Goal: Information Seeking & Learning: Learn about a topic

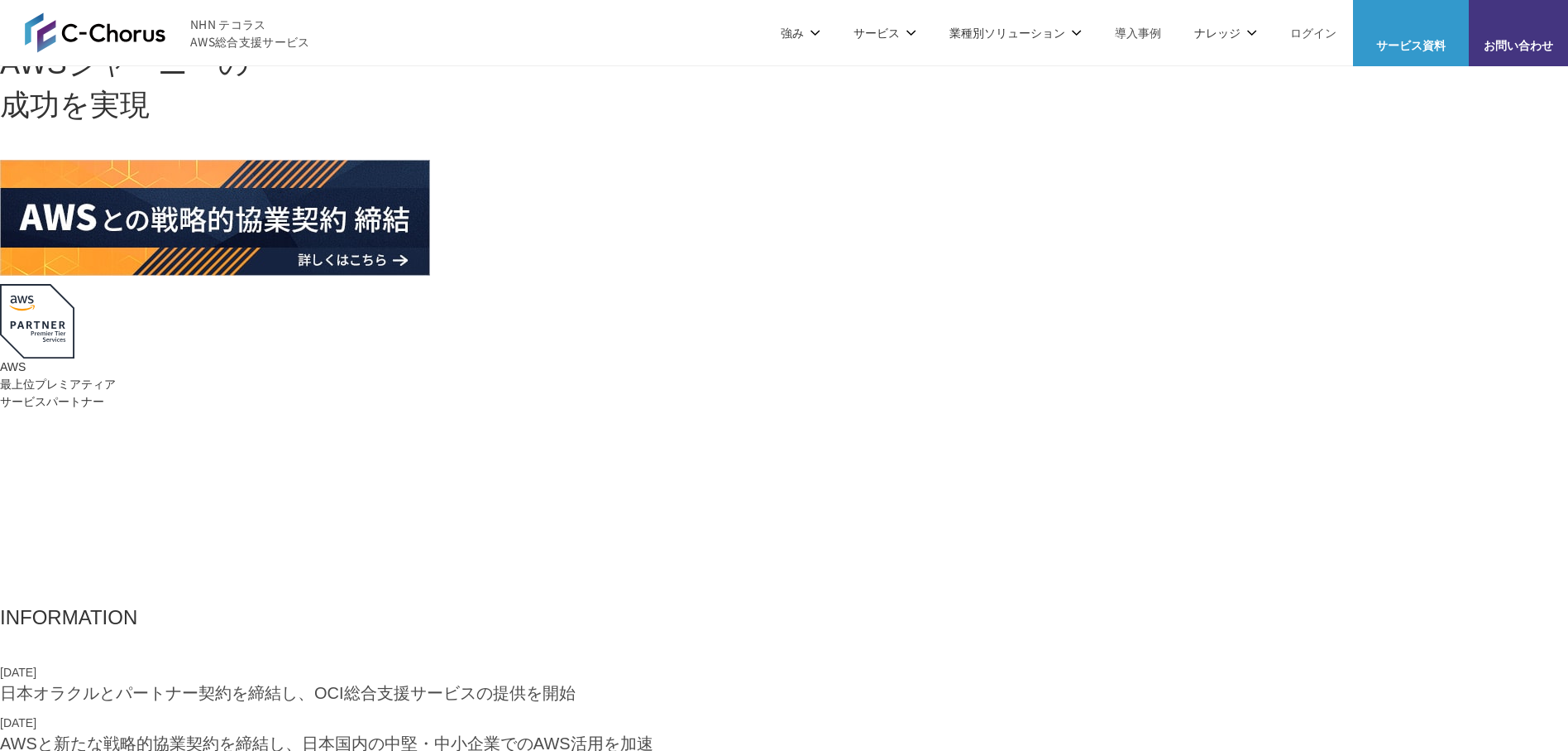
click at [768, 276] on div at bounding box center [784, 217] width 1568 height 116
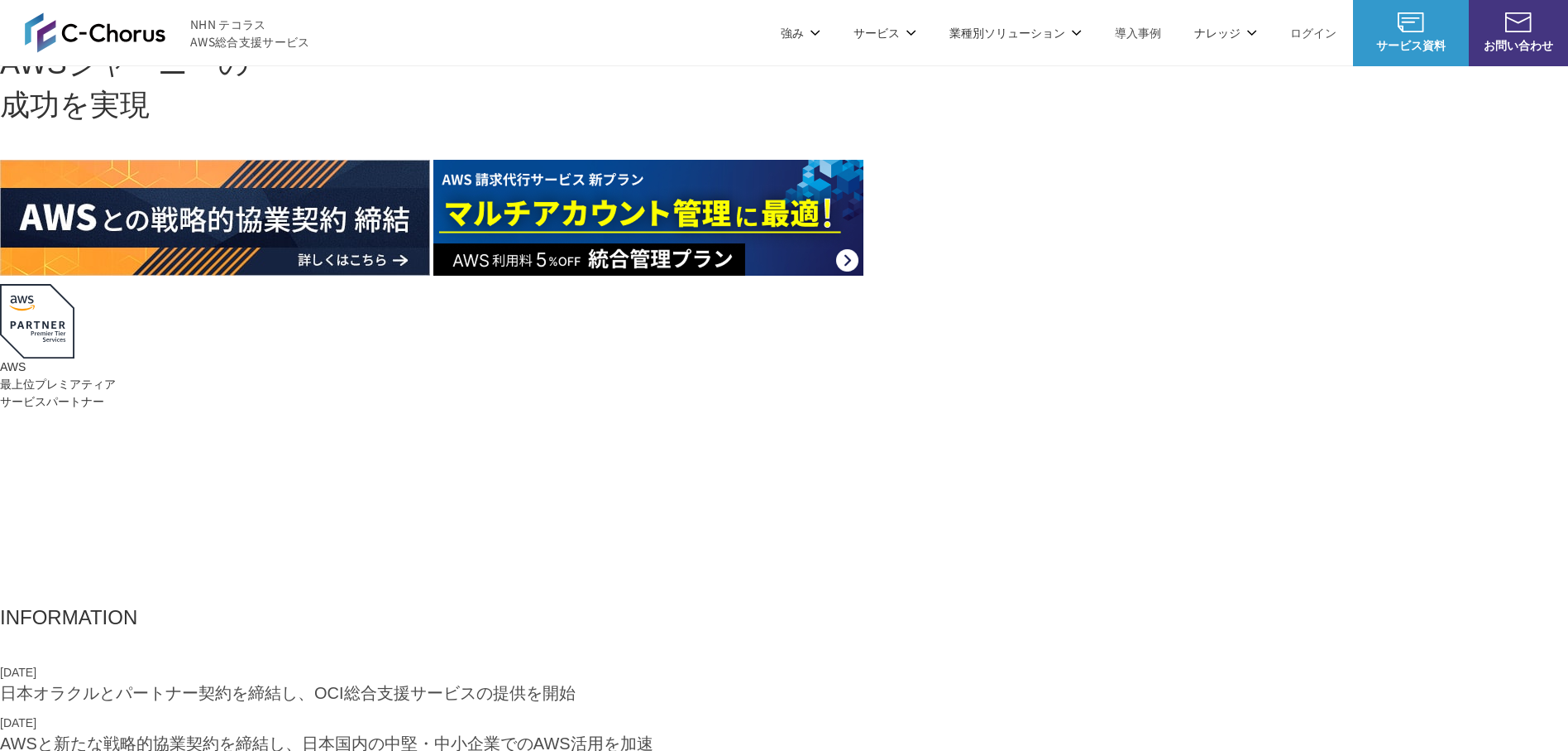
click at [1507, 365] on div "AWSの導入からコスト削減、 構成・運用の最適化からデータ活用まで 規模や業種業態を問わない マネージドサービスで AWS ジャーニーの 成功を実現 AWS …" at bounding box center [784, 285] width 1568 height 570
